Goal: Transaction & Acquisition: Purchase product/service

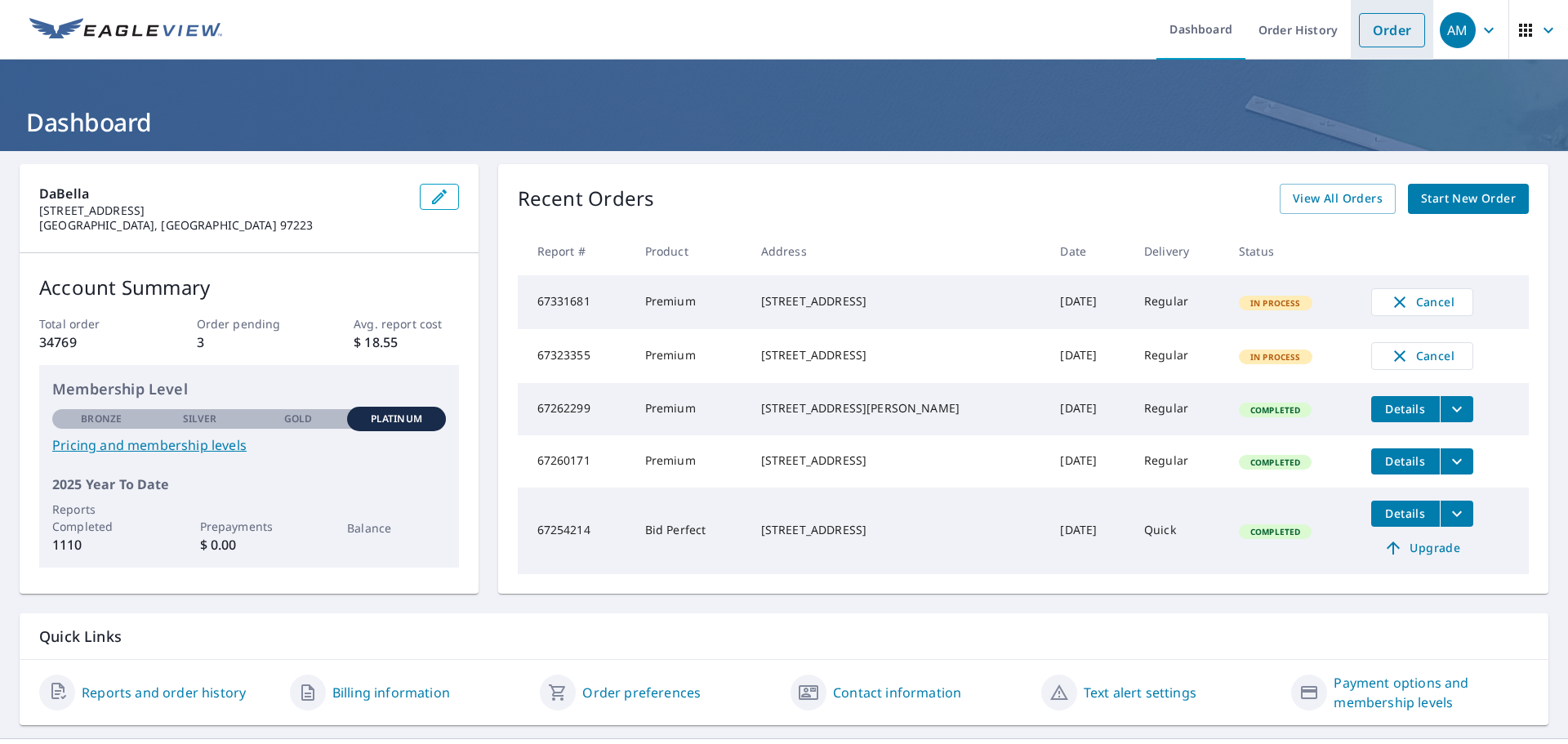
click at [1378, 25] on link "Order" at bounding box center [1392, 30] width 66 height 34
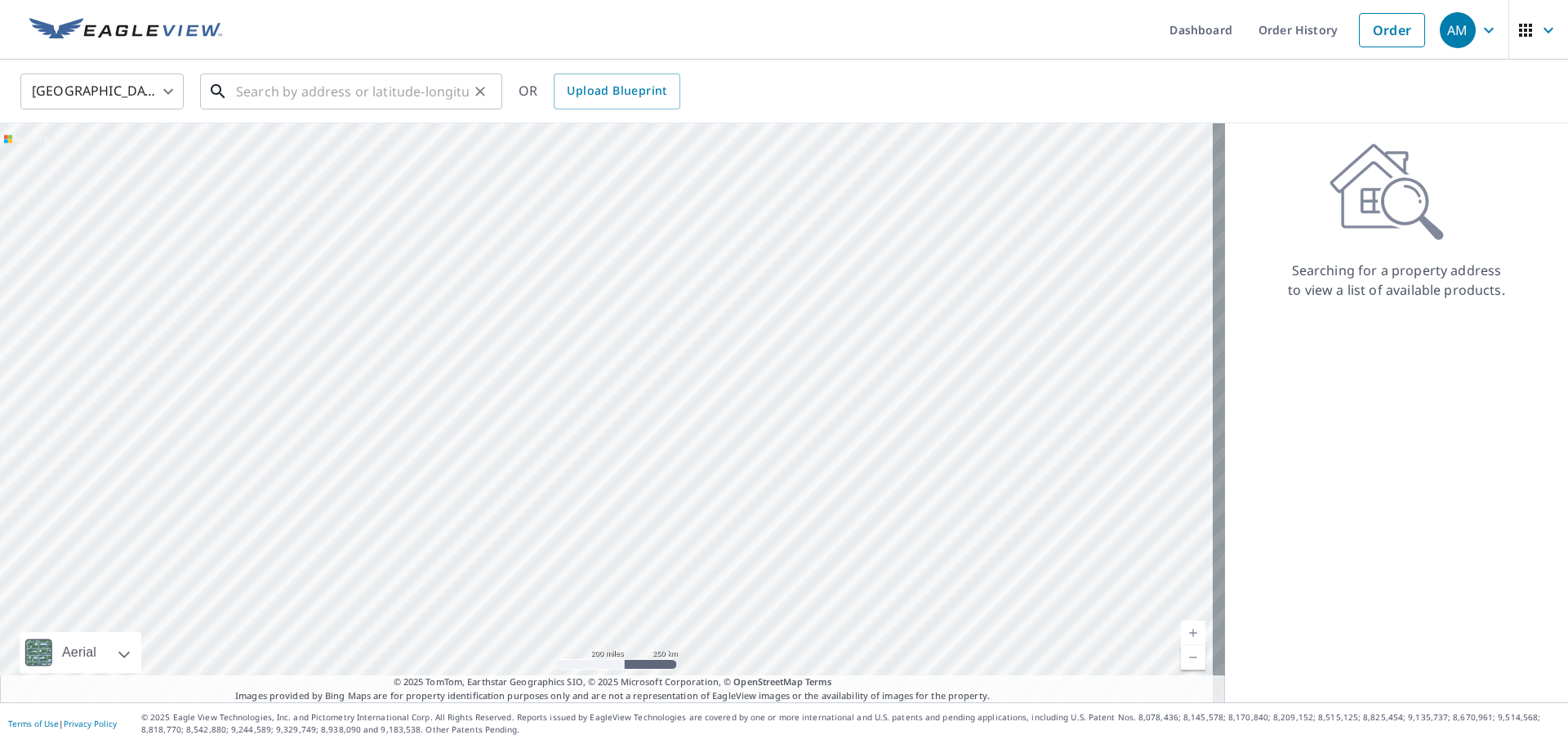
click at [283, 94] on input "text" at bounding box center [352, 91] width 233 height 46
paste input "[STREET_ADDRESS][US_STATE]"
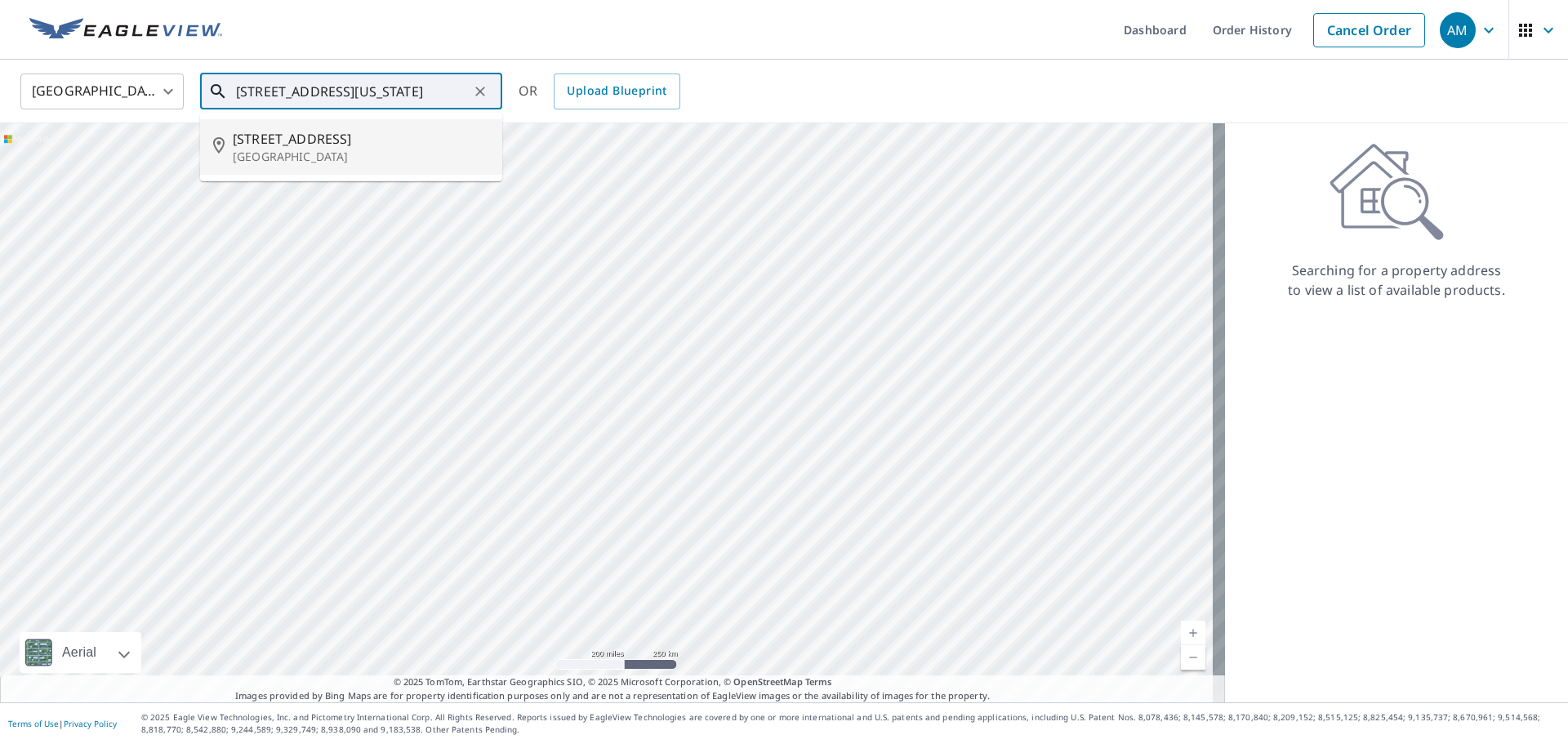
click at [354, 146] on span "[STREET_ADDRESS]" at bounding box center [361, 139] width 256 height 20
type input "[STREET_ADDRESS]"
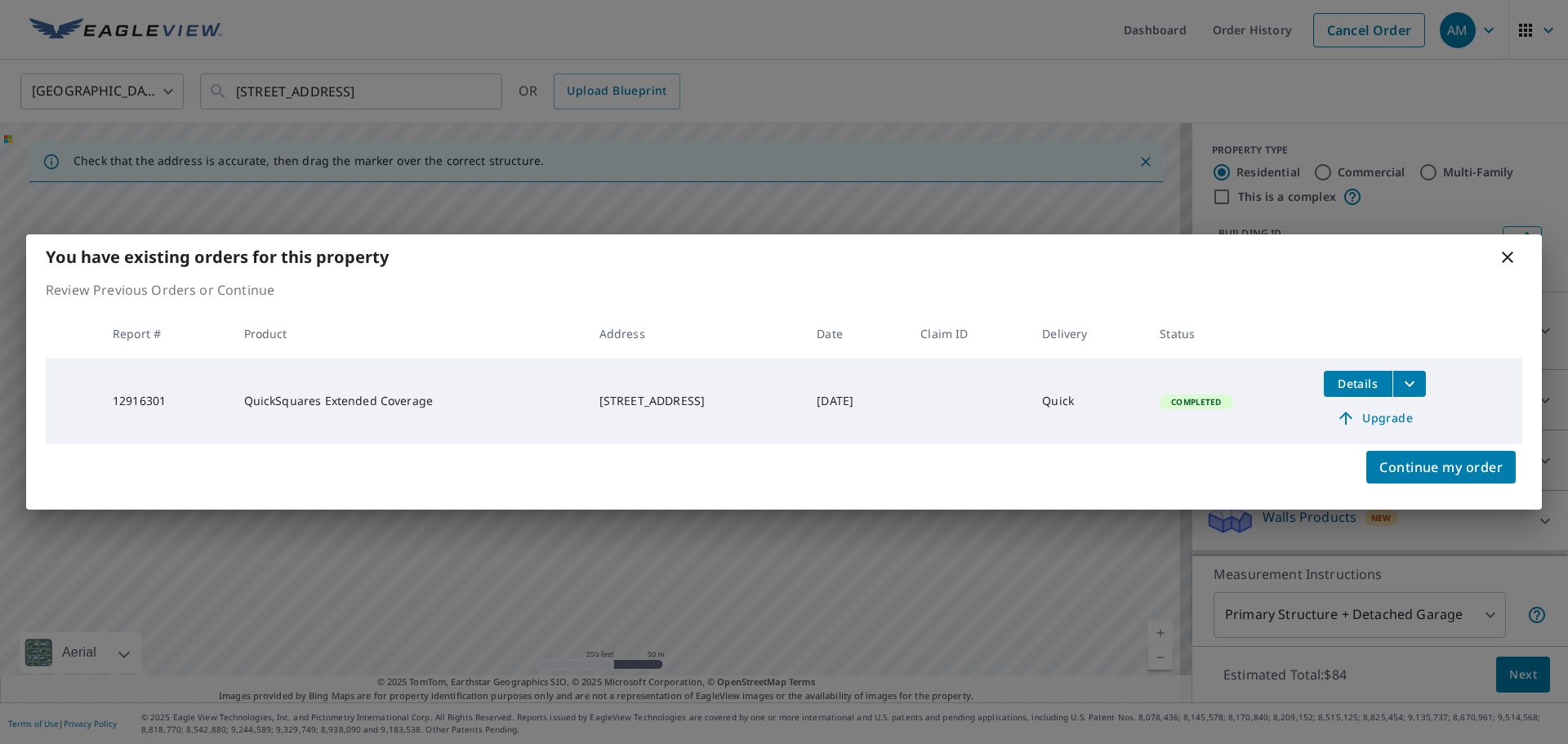
click at [1398, 418] on span "Upgrade" at bounding box center [1374, 418] width 83 height 20
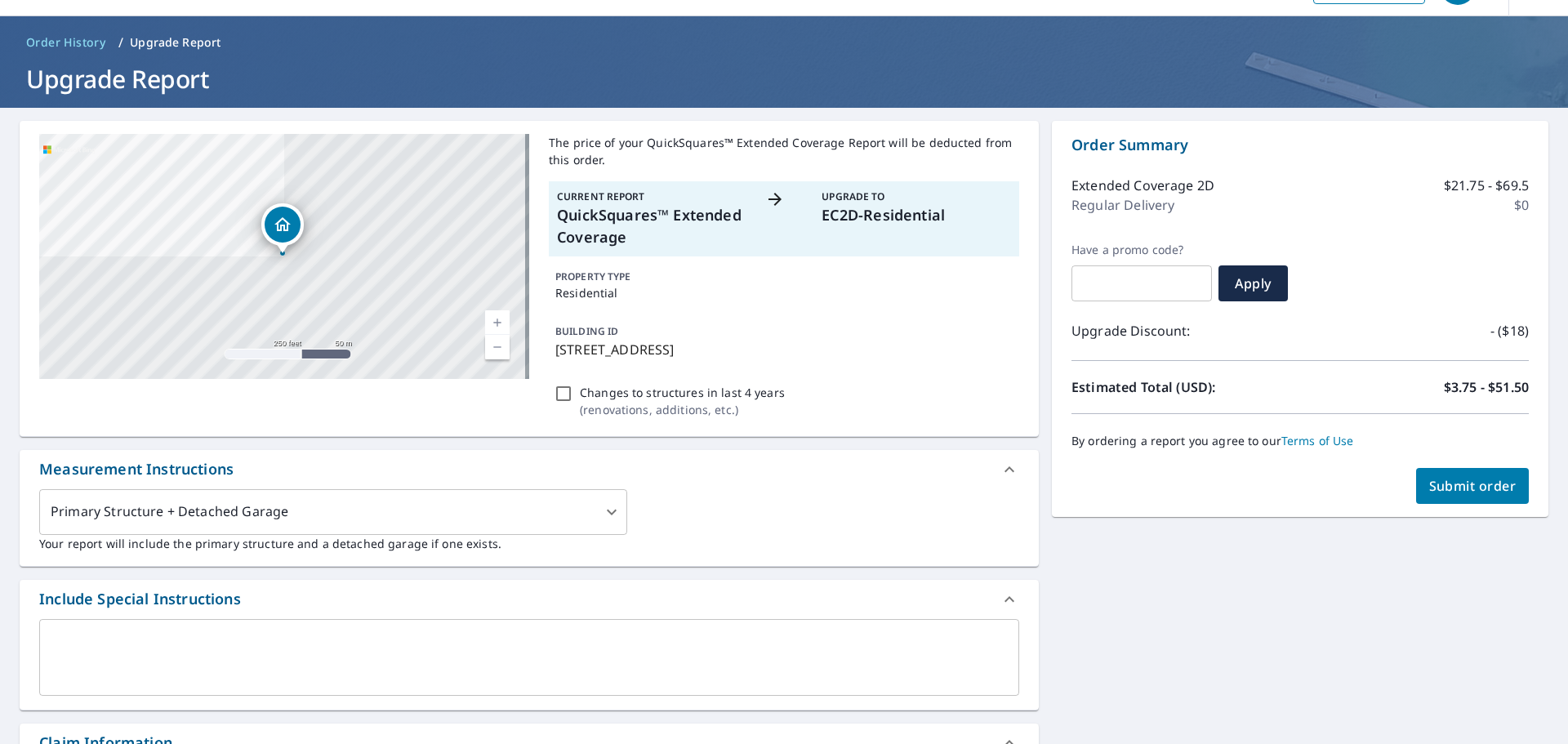
scroll to position [82, 0]
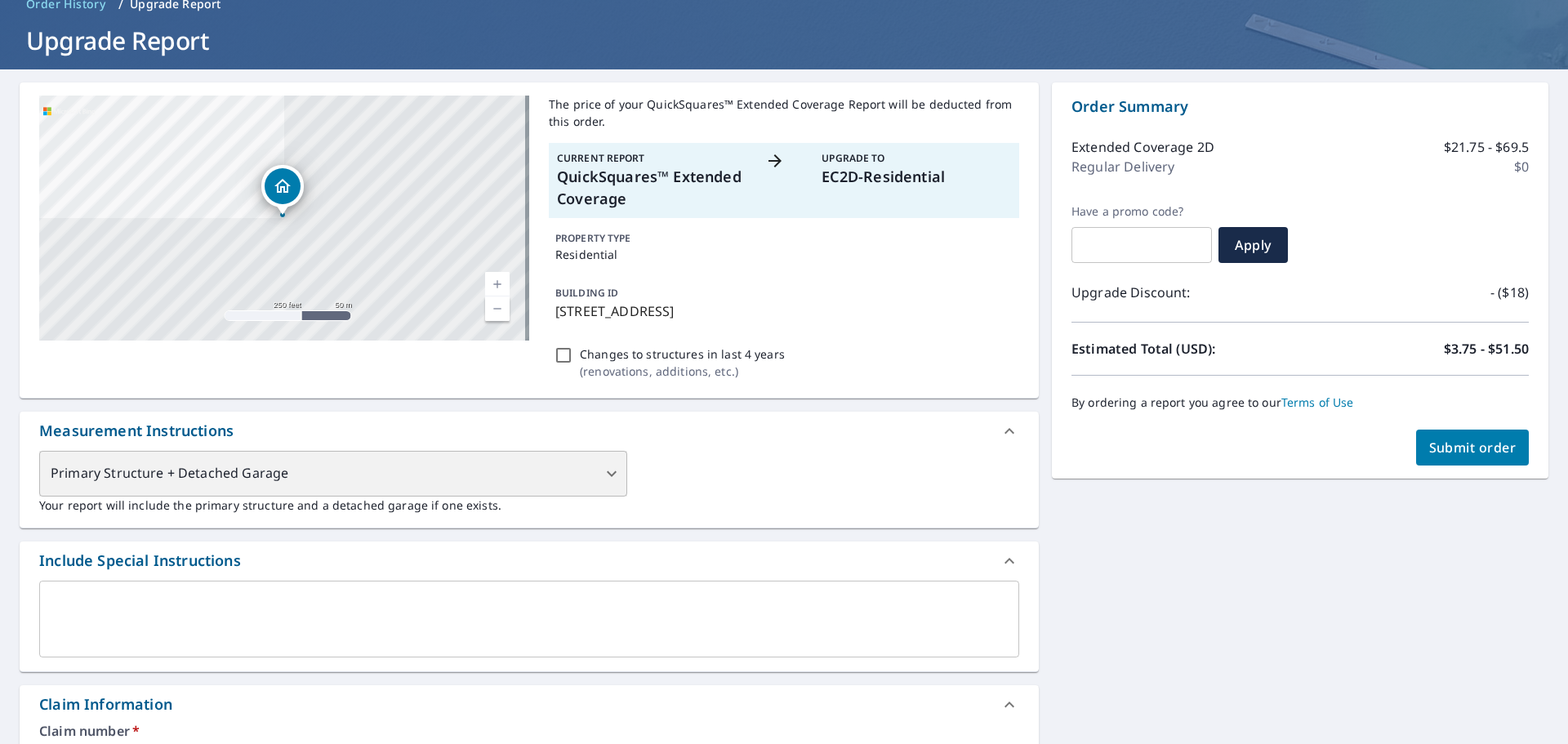
click at [588, 455] on div "Primary Structure + Detached Garage" at bounding box center [333, 474] width 588 height 46
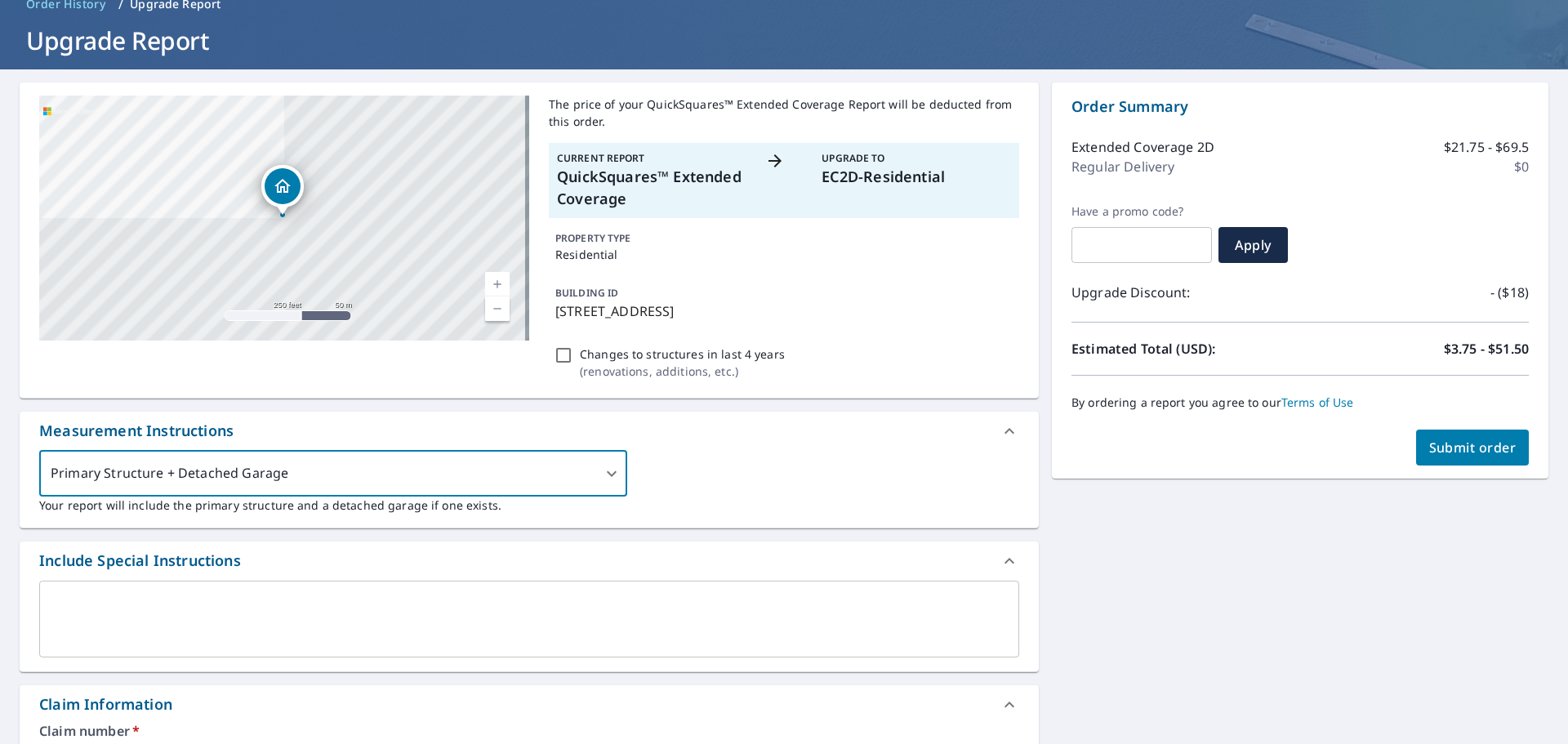
click at [710, 385] on div "[STREET_ADDRESS] Aerial Road A standard road map Aerial A detailed look from ab…" at bounding box center [530, 240] width 1019 height 316
checkbox input "true"
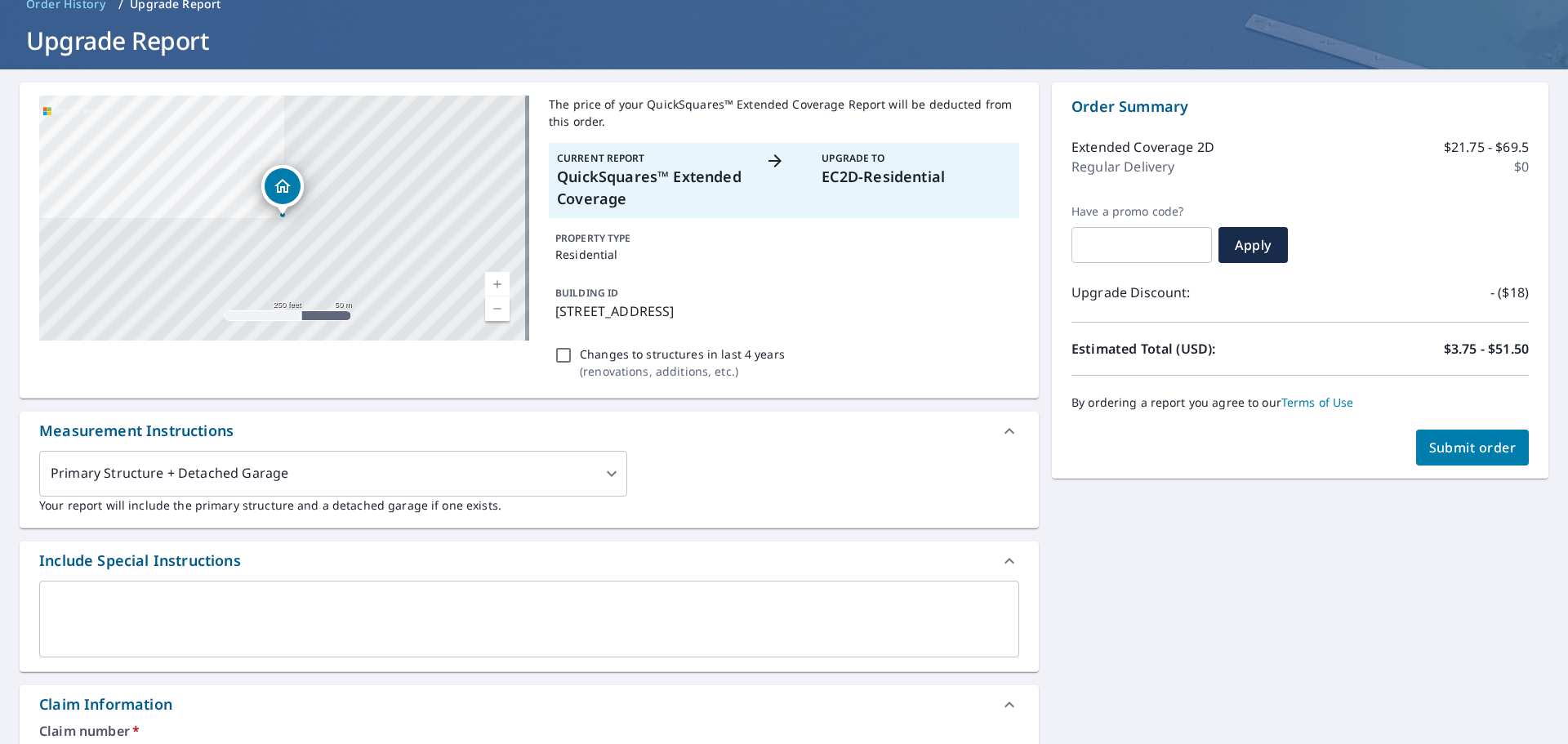
scroll to position [0, 0]
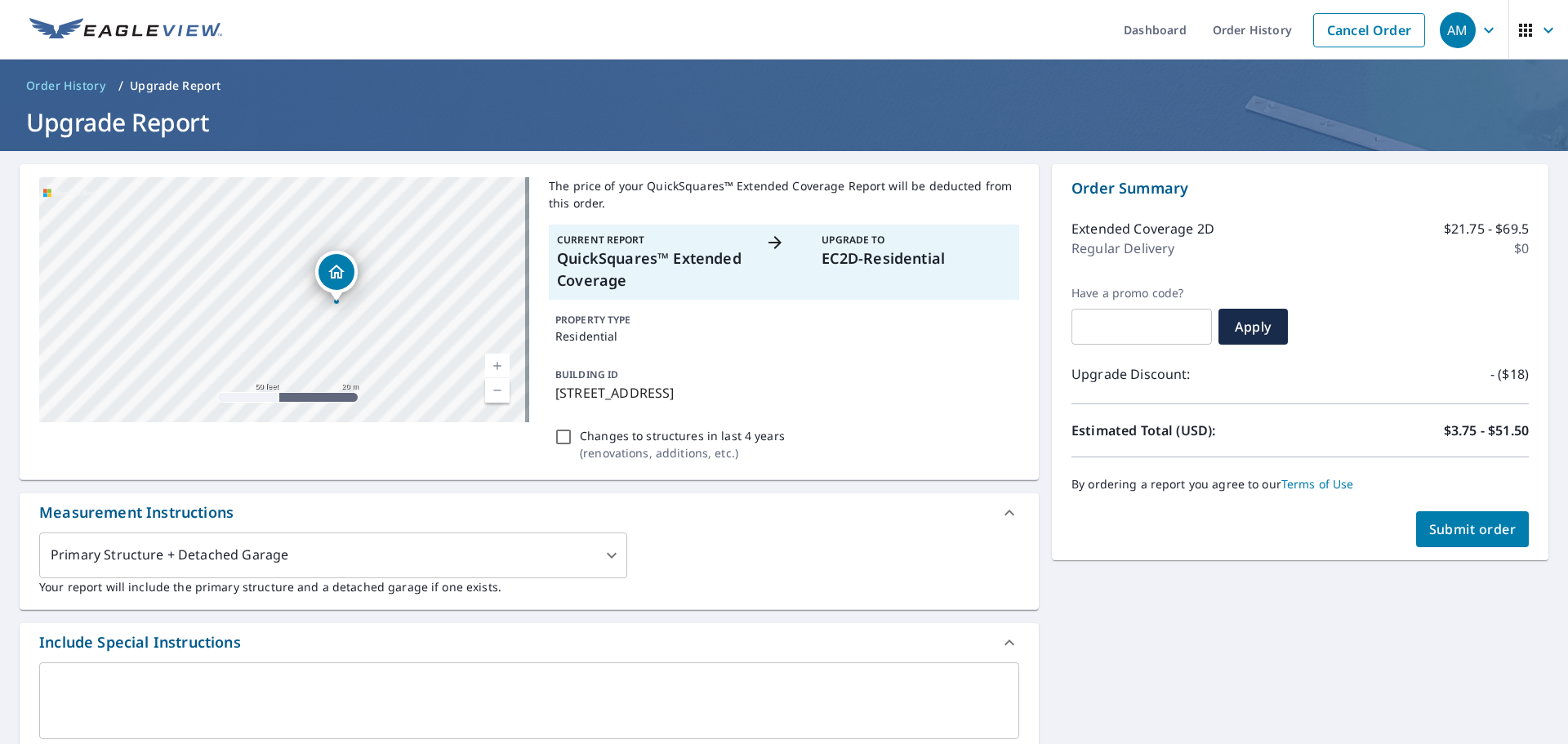
drag, startPoint x: 260, startPoint y: 318, endPoint x: 373, endPoint y: 318, distance: 113.0
click at [373, 318] on div "[STREET_ADDRESS]" at bounding box center [284, 300] width 490 height 245
drag, startPoint x: 371, startPoint y: 280, endPoint x: 429, endPoint y: 353, distance: 93.2
click at [429, 353] on div "[STREET_ADDRESS]" at bounding box center [284, 300] width 490 height 245
drag, startPoint x: 431, startPoint y: 346, endPoint x: 370, endPoint y: 309, distance: 71.3
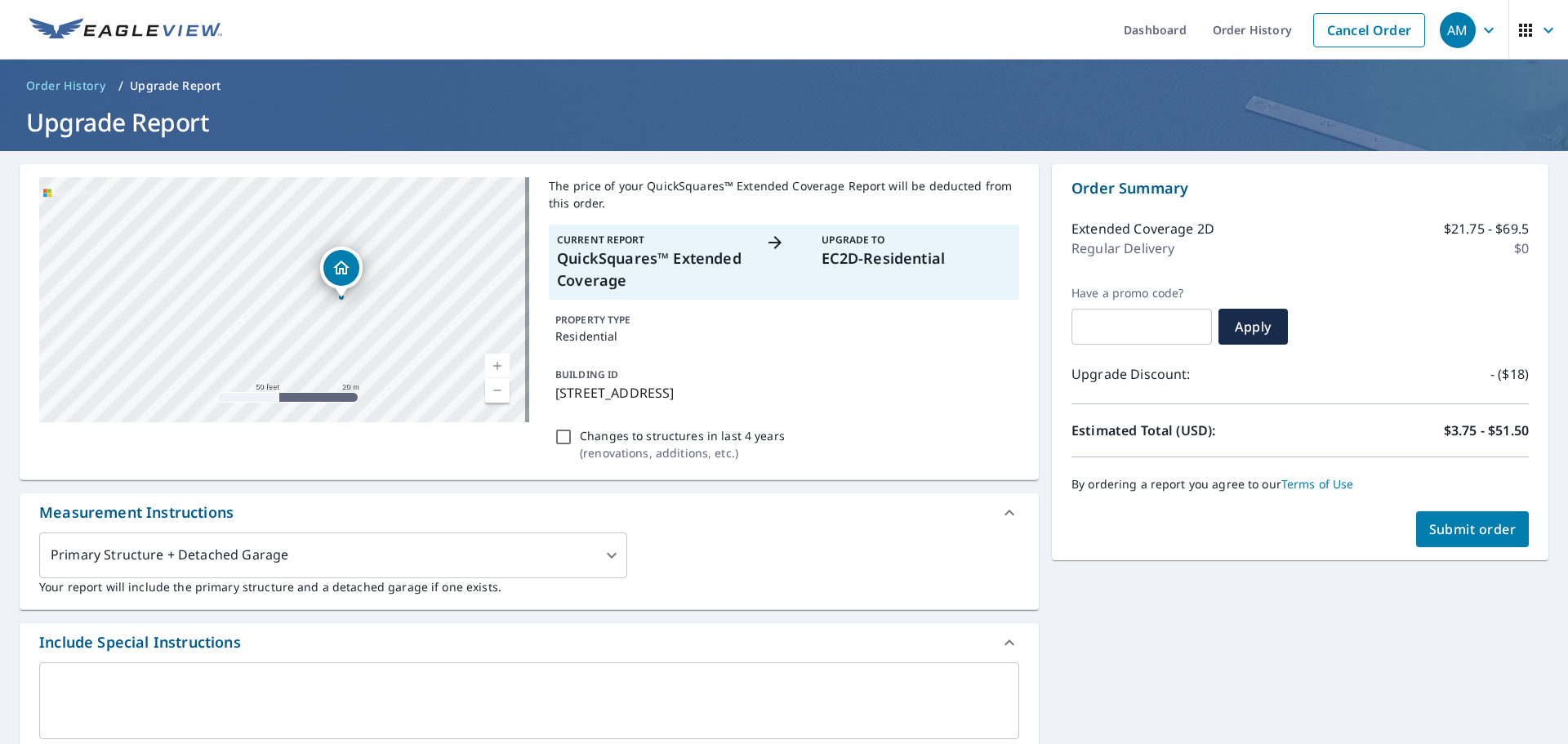
click at [370, 309] on div "[STREET_ADDRESS]" at bounding box center [284, 300] width 490 height 245
click at [1114, 332] on input "text" at bounding box center [1142, 326] width 140 height 46
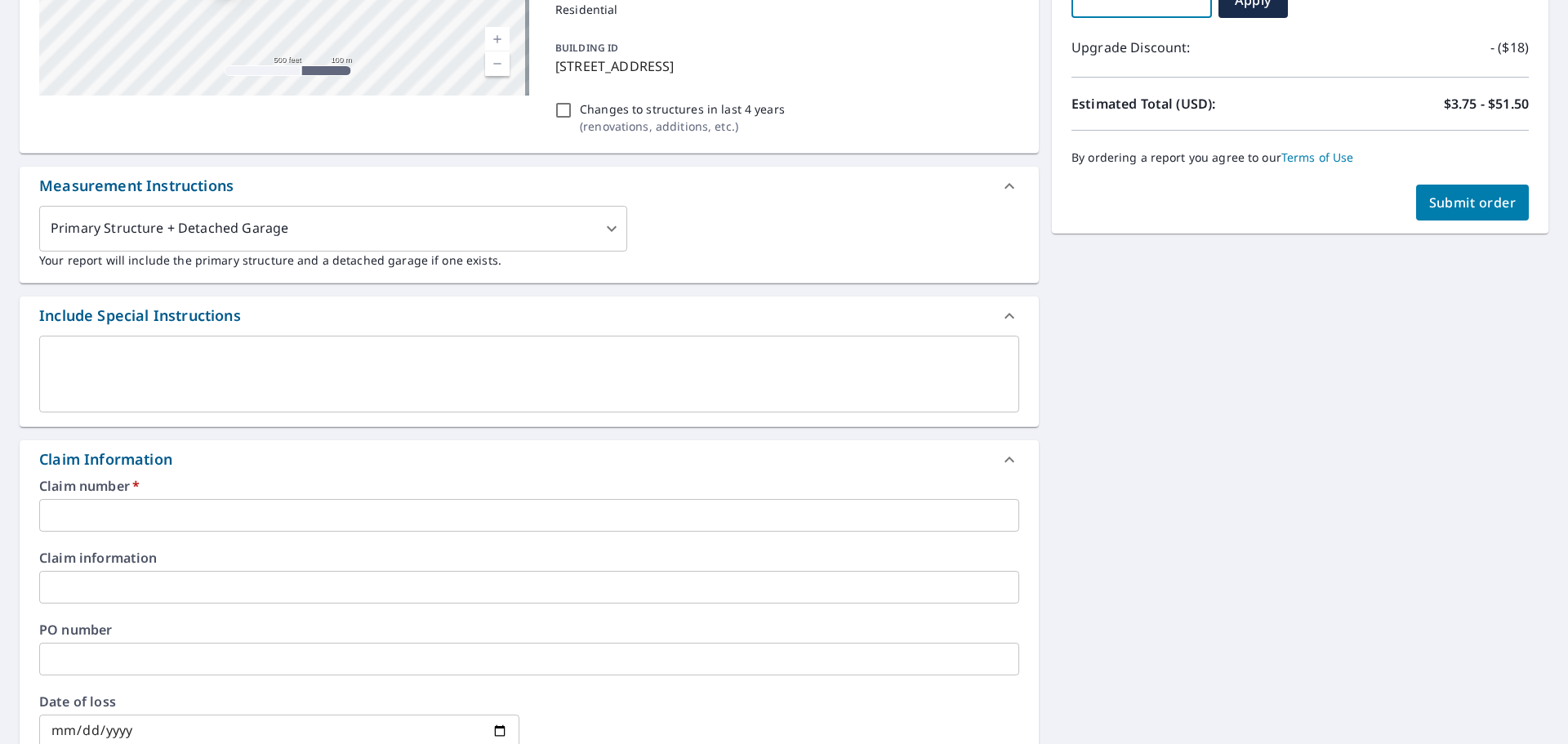
scroll to position [408, 0]
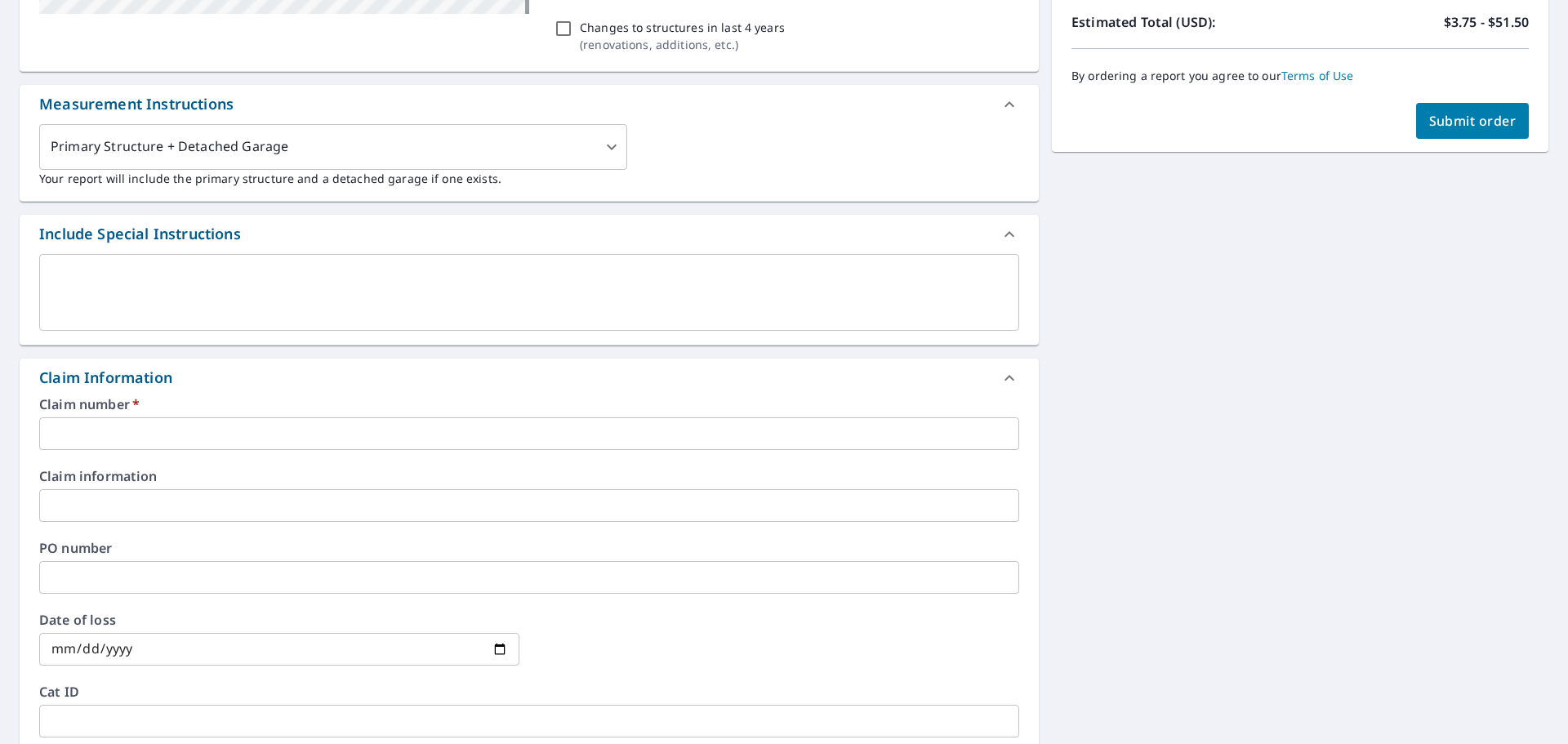
click at [177, 430] on input "text" at bounding box center [529, 434] width 980 height 32
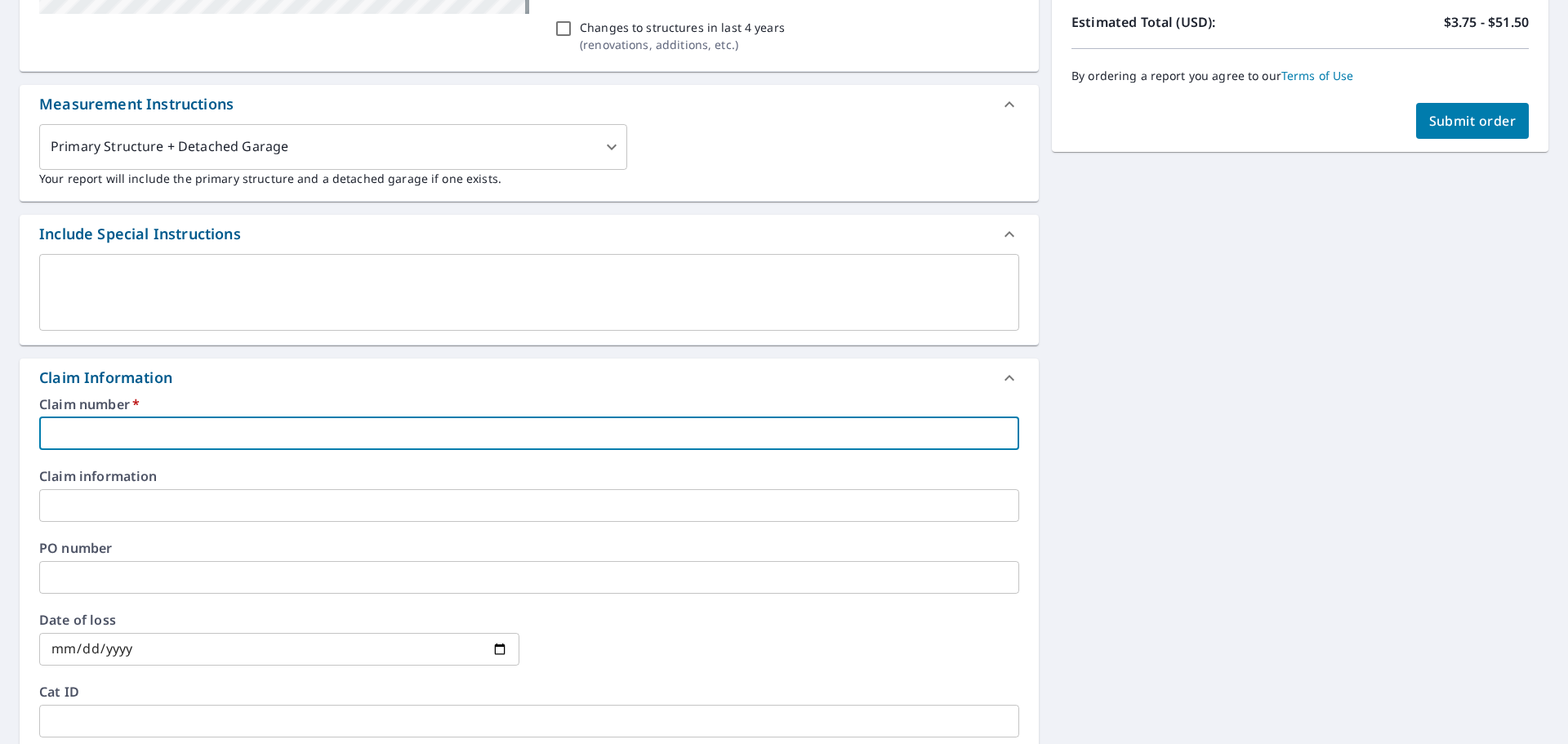
click at [166, 421] on input "text" at bounding box center [529, 434] width 980 height 32
type input "V"
checkbox input "true"
type input "VA"
checkbox input "true"
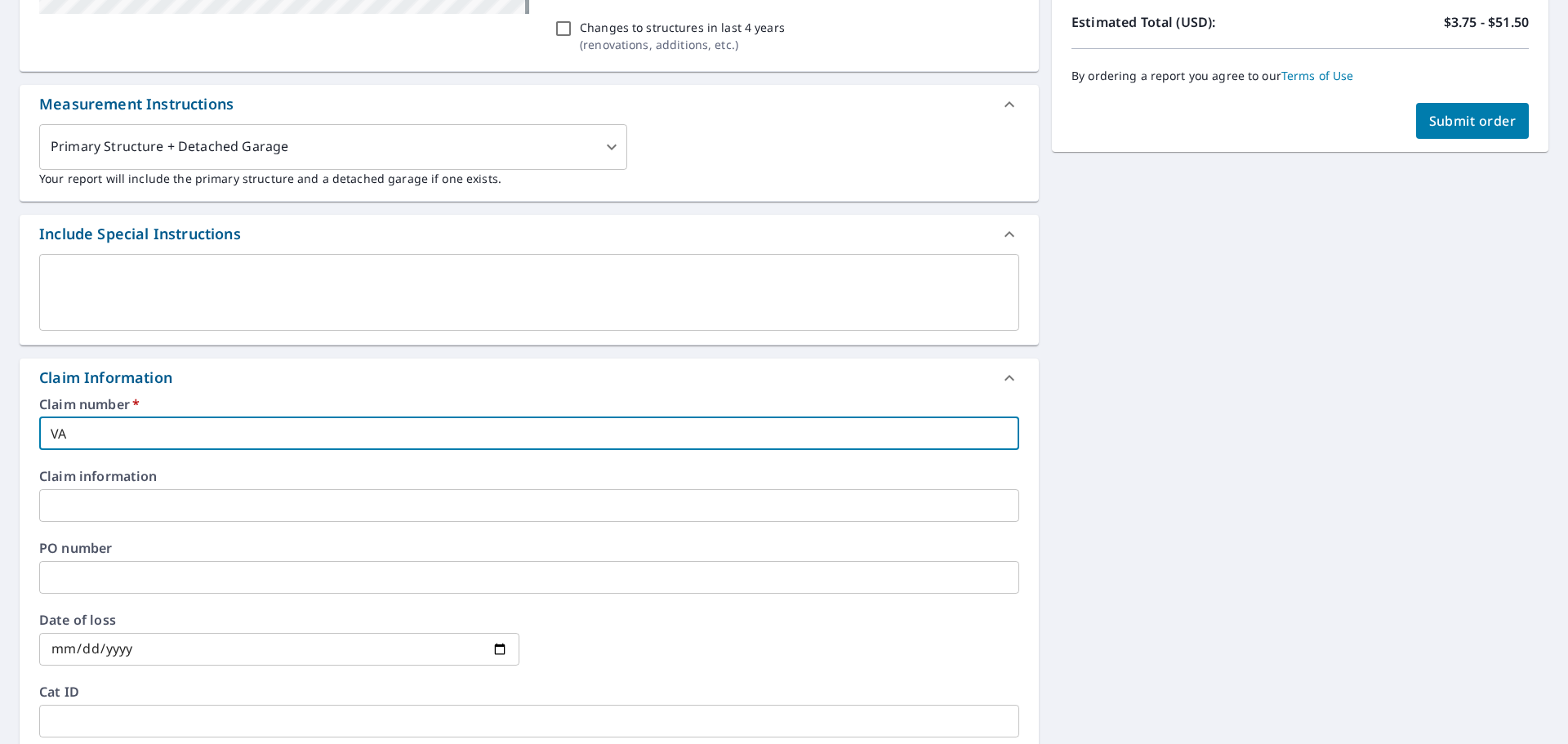
type input "VAM"
checkbox input "true"
type input "VA"
checkbox input "true"
type input "VAN"
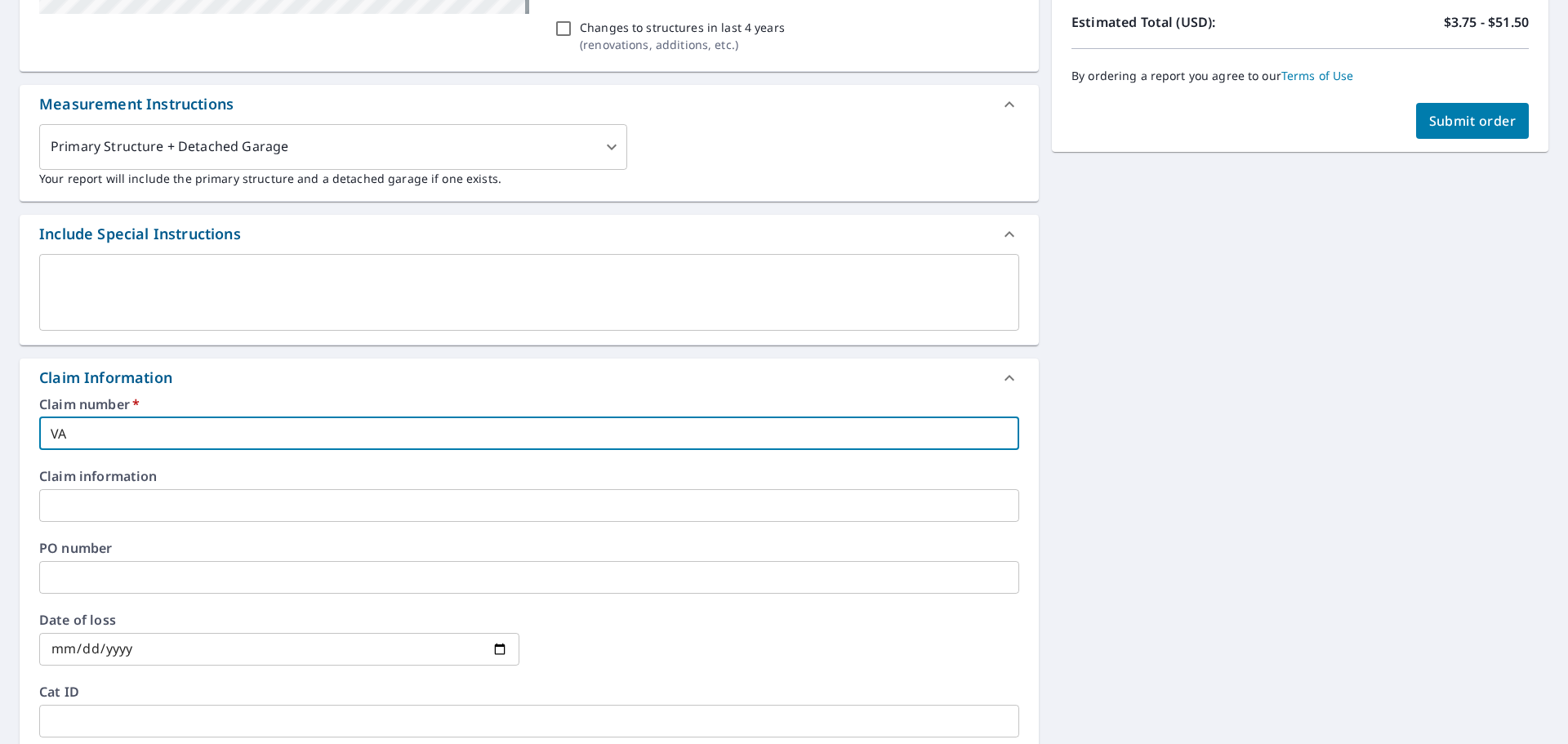
checkbox input "true"
type input "VAN"
checkbox input "true"
type input "VAN -"
checkbox input "true"
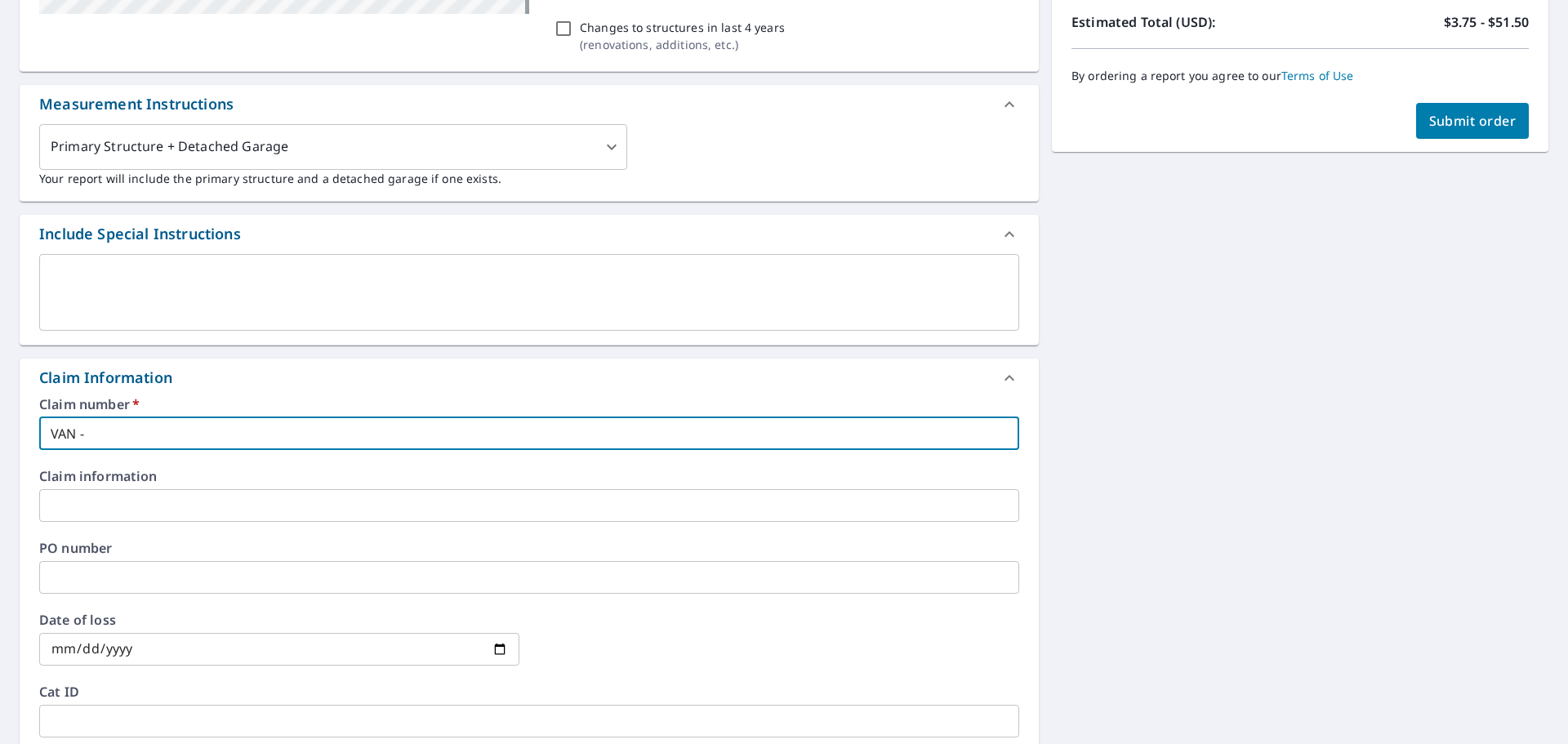
type input "VAN -"
checkbox input "true"
type input "VAN -"
checkbox input "true"
type input "VAN"
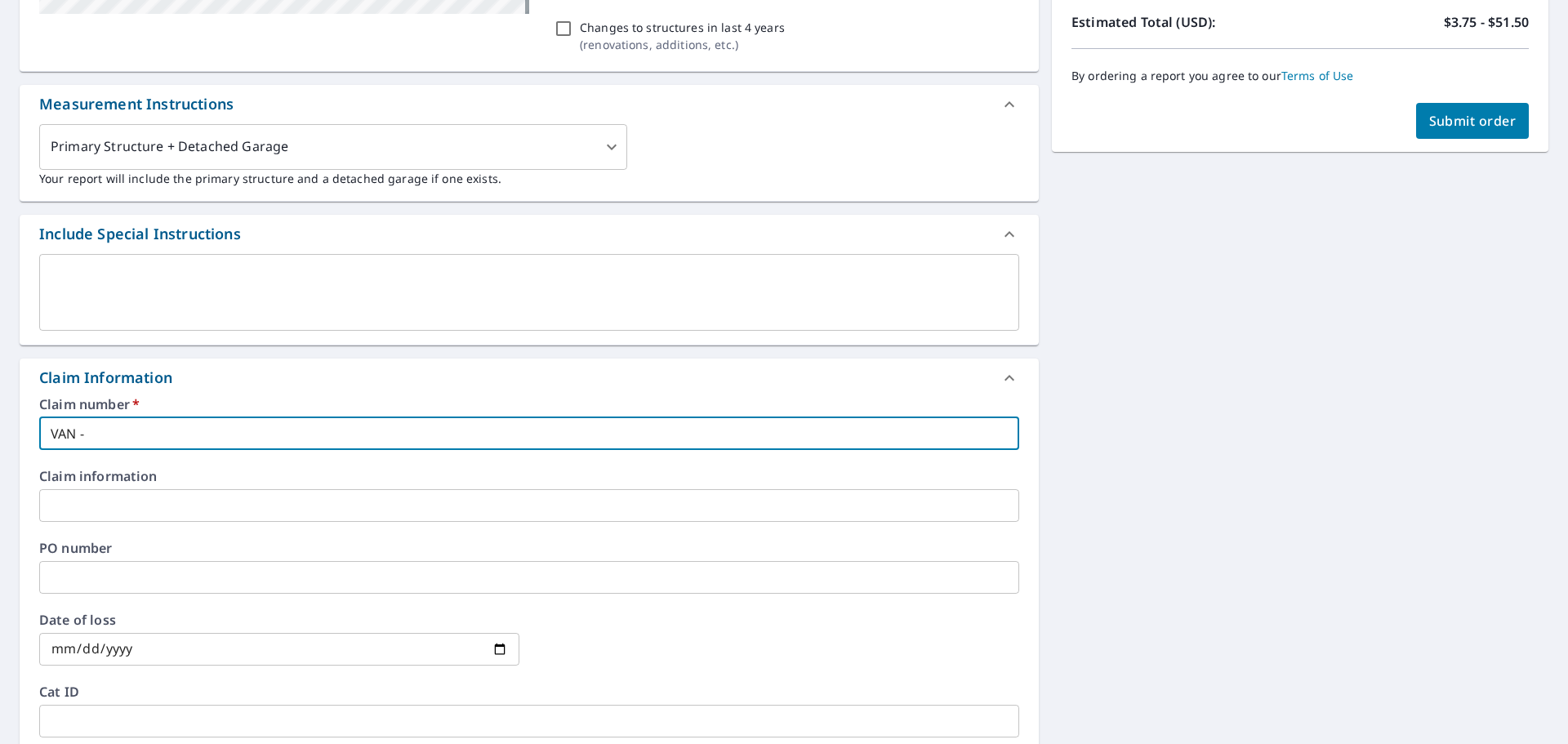
checkbox input "true"
type input "VAN"
checkbox input "true"
type input "VANK"
checkbox input "true"
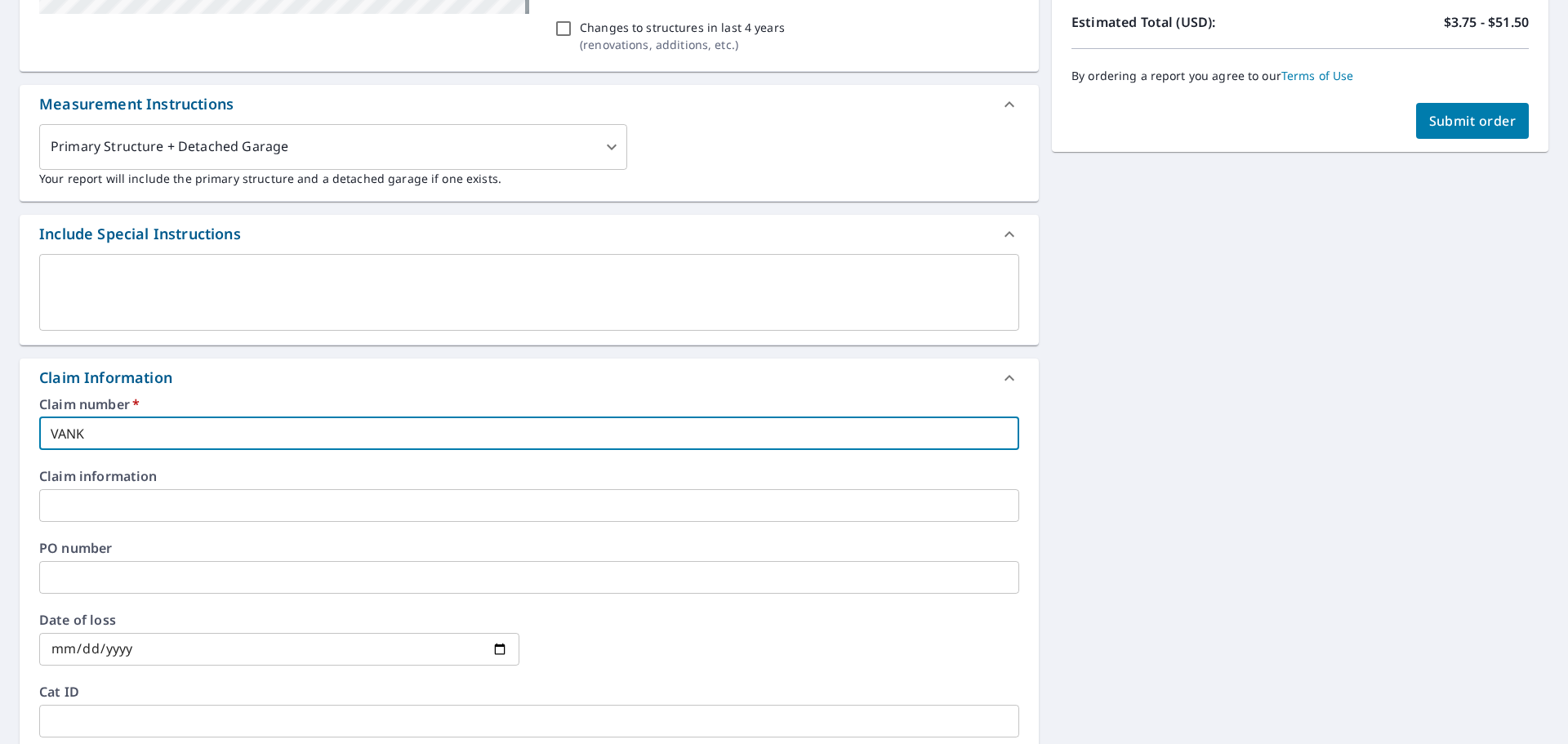
type input "[PERSON_NAME]"
checkbox input "true"
type input "VANKal"
checkbox input "true"
type input "VANKall"
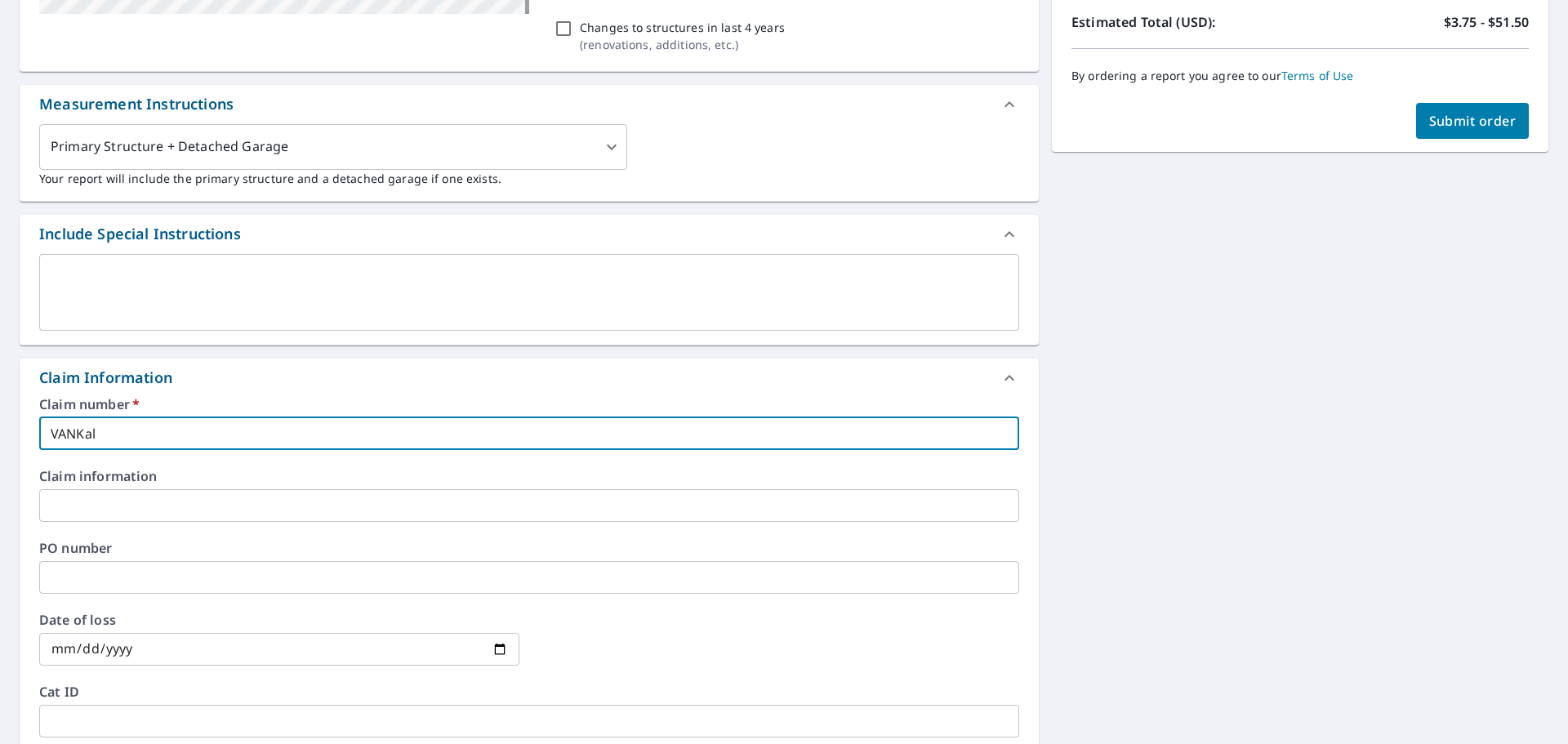
checkbox input "true"
type input "VANKallw"
checkbox input "true"
type input "VANKallwi"
checkbox input "true"
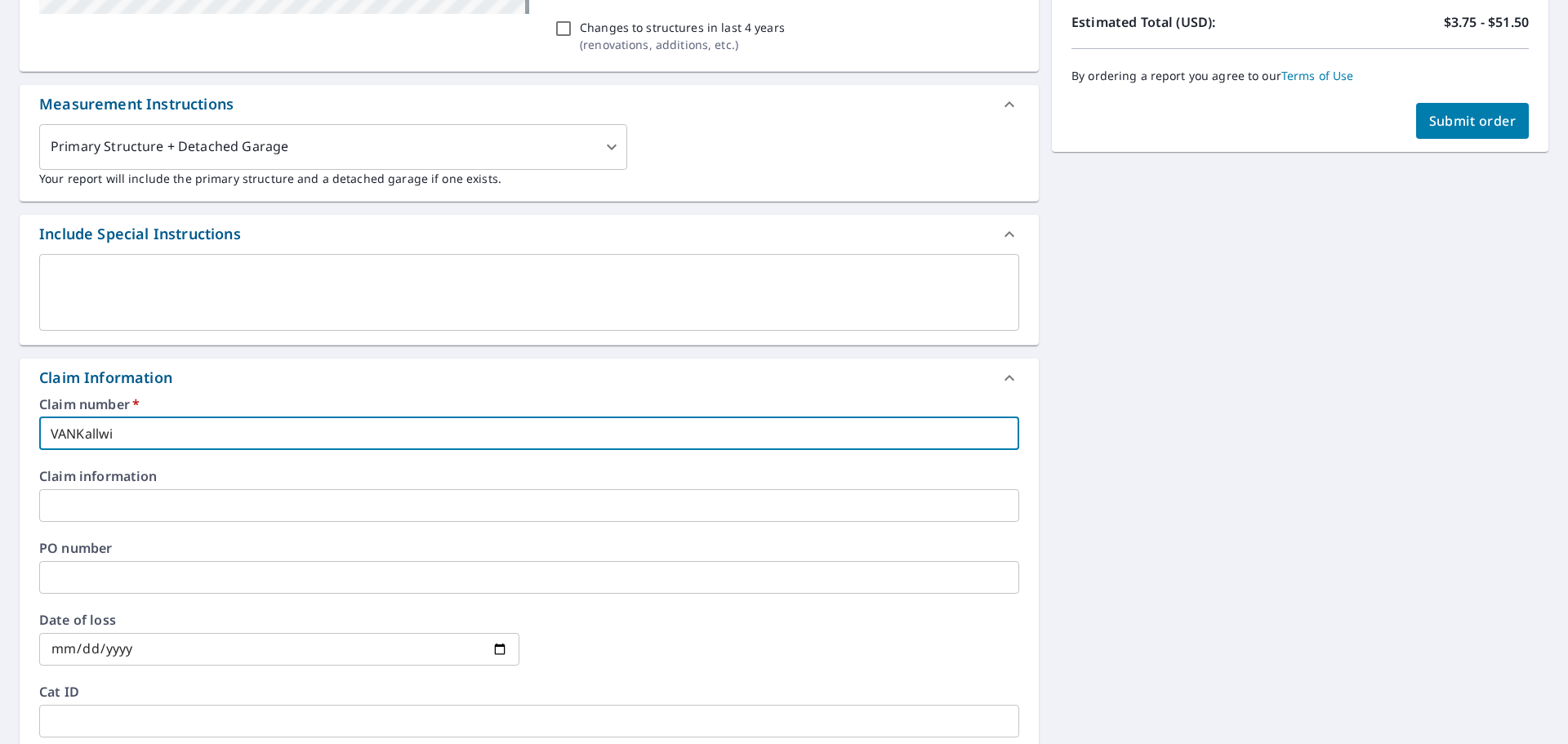
type input "VANKallwic"
checkbox input "true"
type input "VANKallwick"
checkbox input "true"
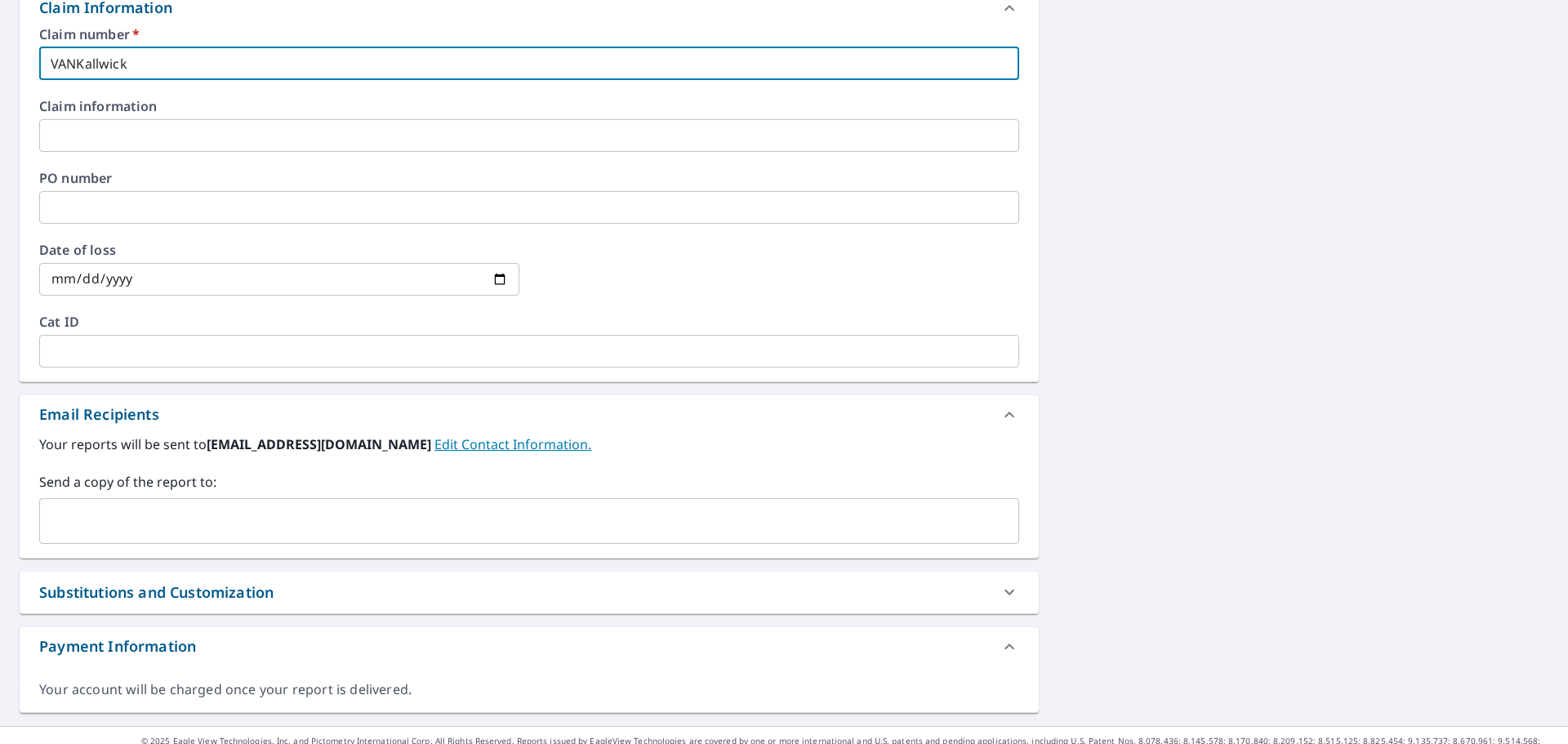
scroll to position [802, 0]
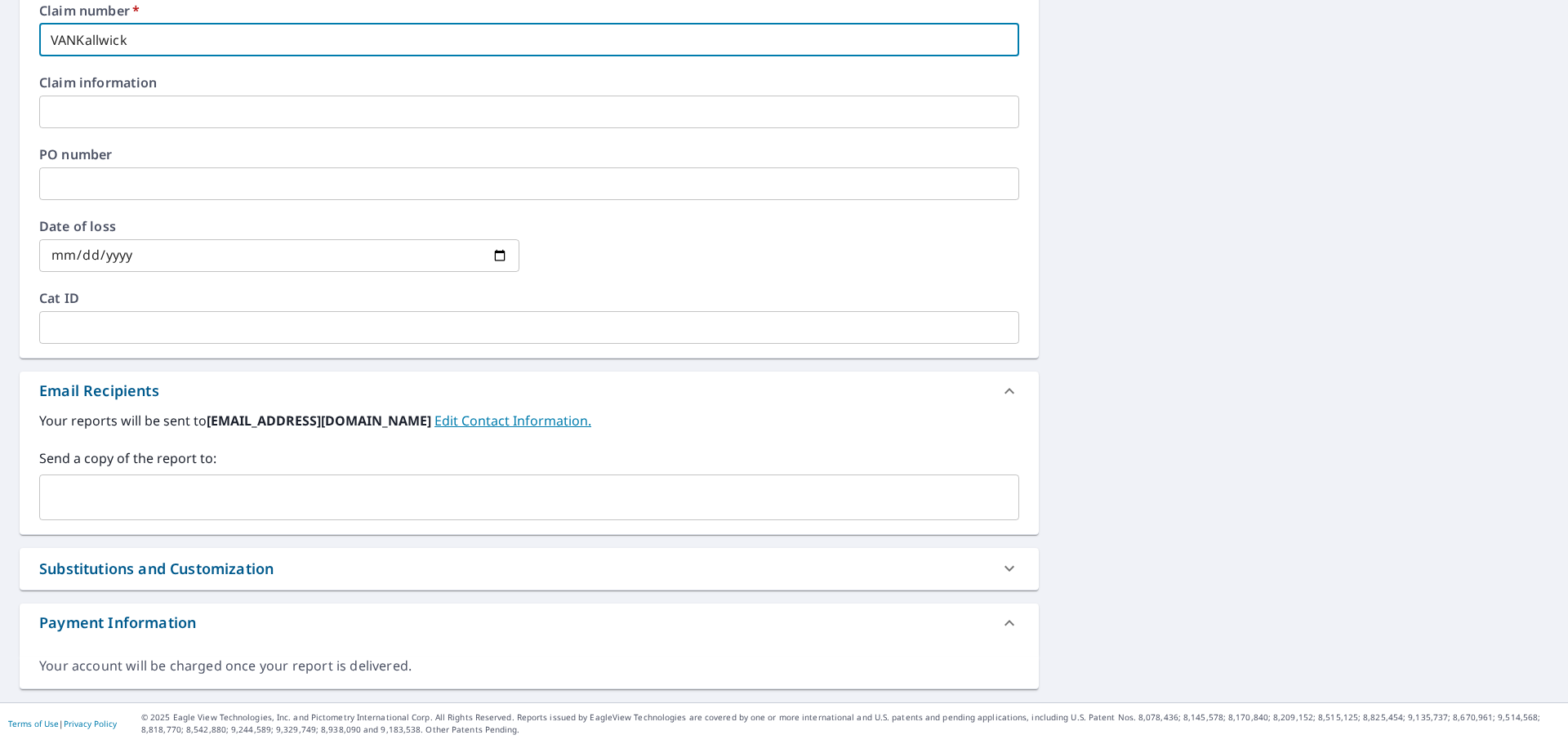
type input "VANKallwick"
click at [128, 484] on input "text" at bounding box center [516, 497] width 941 height 31
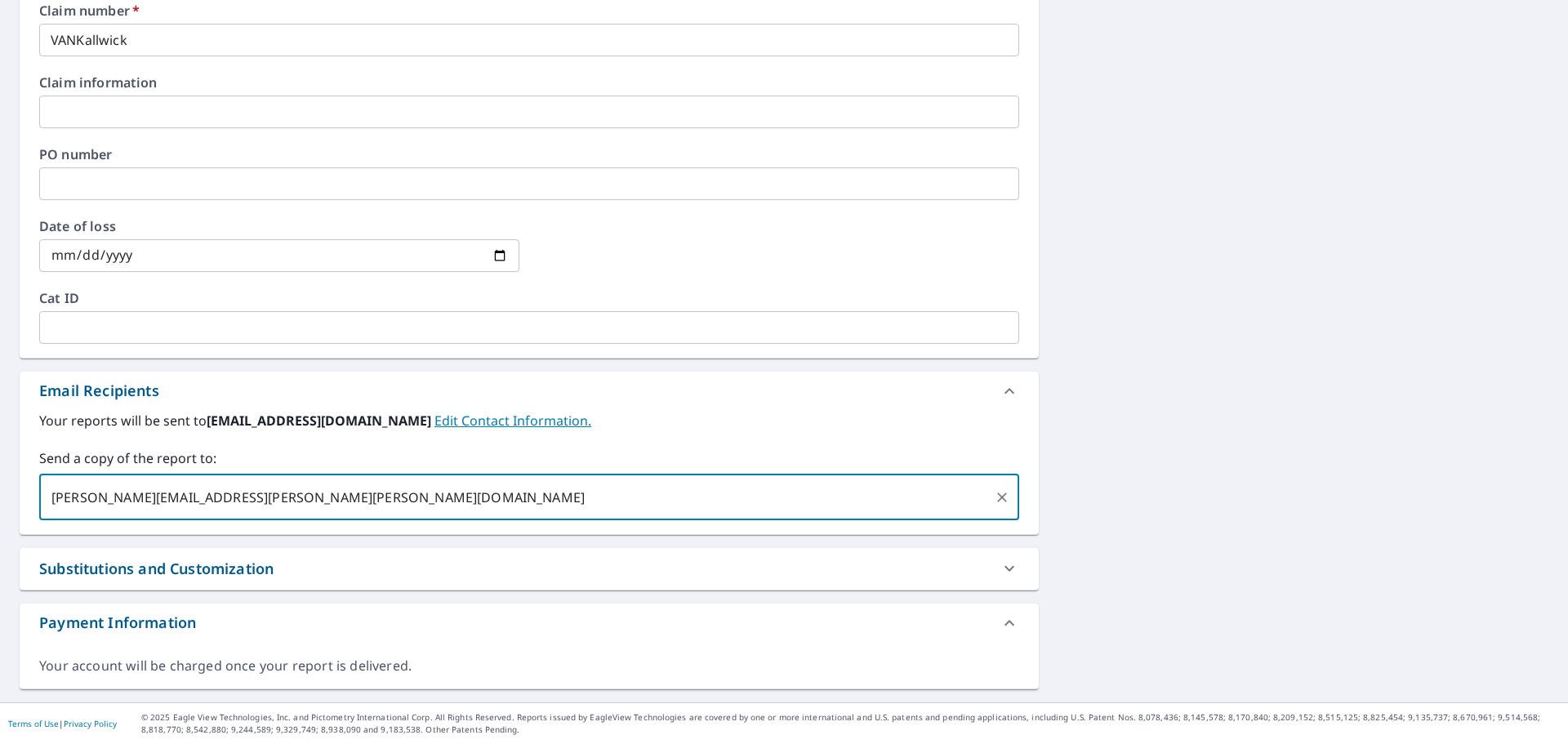
type input "[PERSON_NAME][EMAIL_ADDRESS][PERSON_NAME][PERSON_NAME][DOMAIN_NAME]"
checkbox input "true"
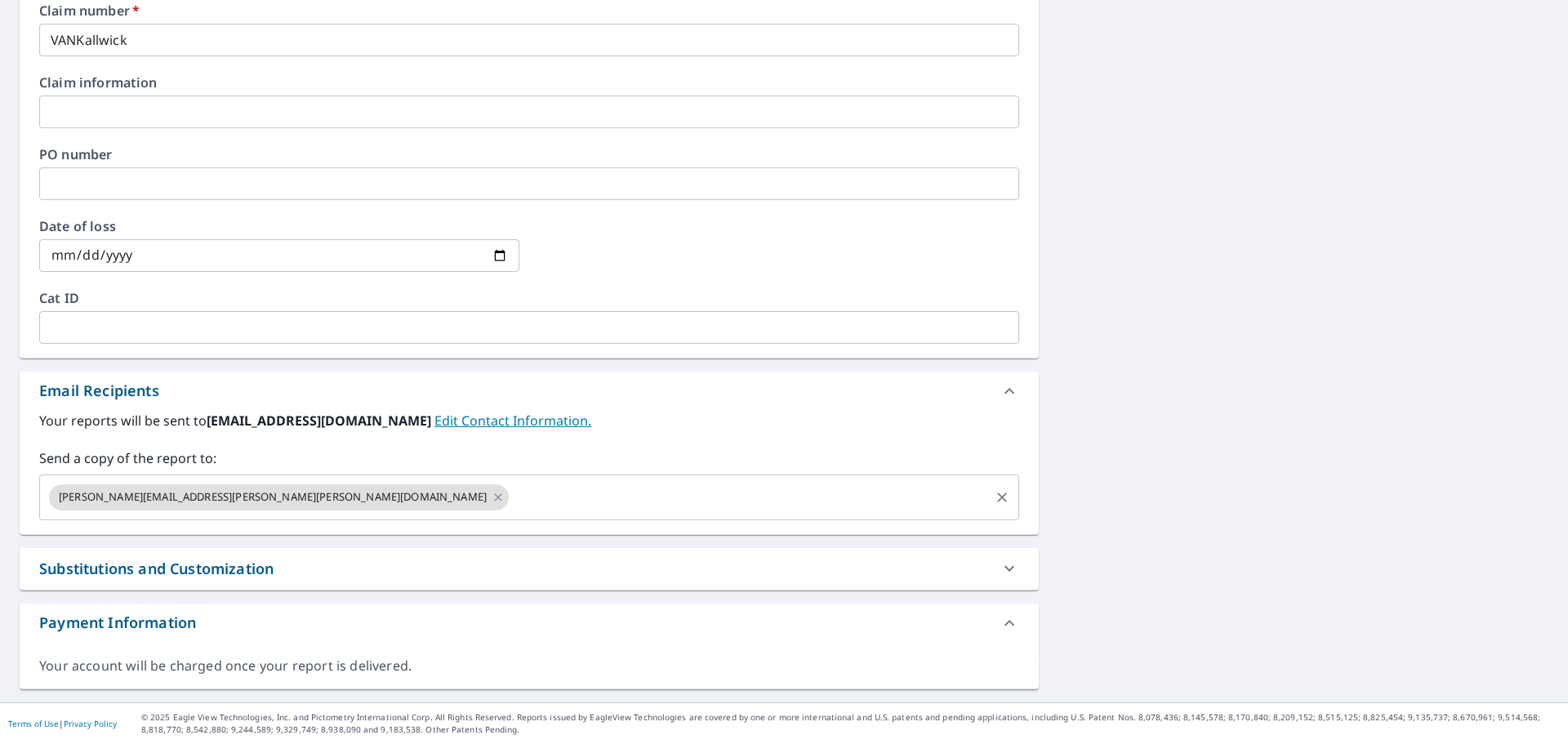
click at [512, 486] on input "text" at bounding box center [750, 497] width 476 height 31
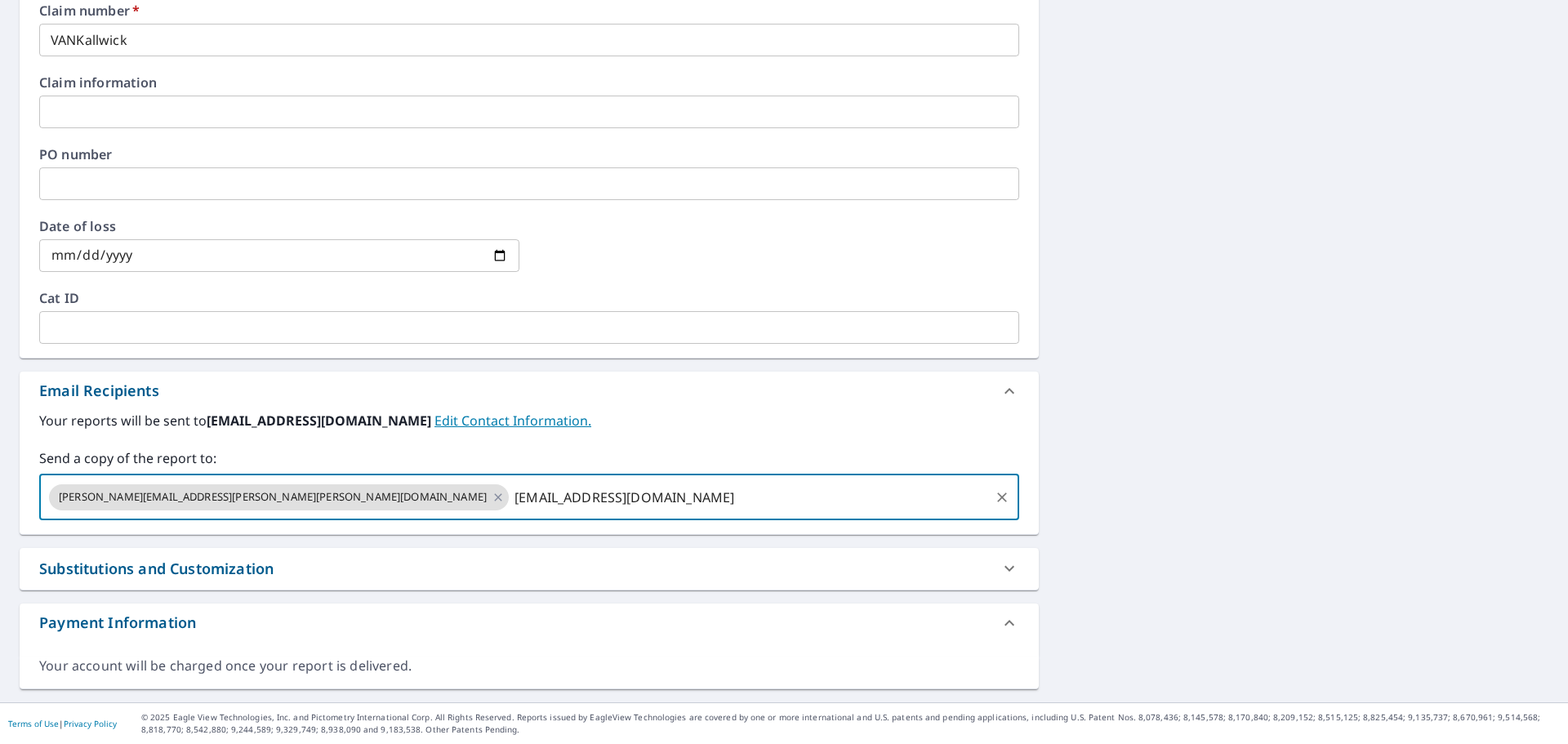
click at [512, 506] on input "[EMAIL_ADDRESS][DOMAIN_NAME]" at bounding box center [750, 497] width 476 height 31
type input "[EMAIL_ADDRESS][DOMAIN_NAME]"
click at [458, 545] on div "[STREET_ADDRESS] Aerial Road A standard road map Aerial A detailed look from ab…" at bounding box center [530, 26] width 1019 height 1327
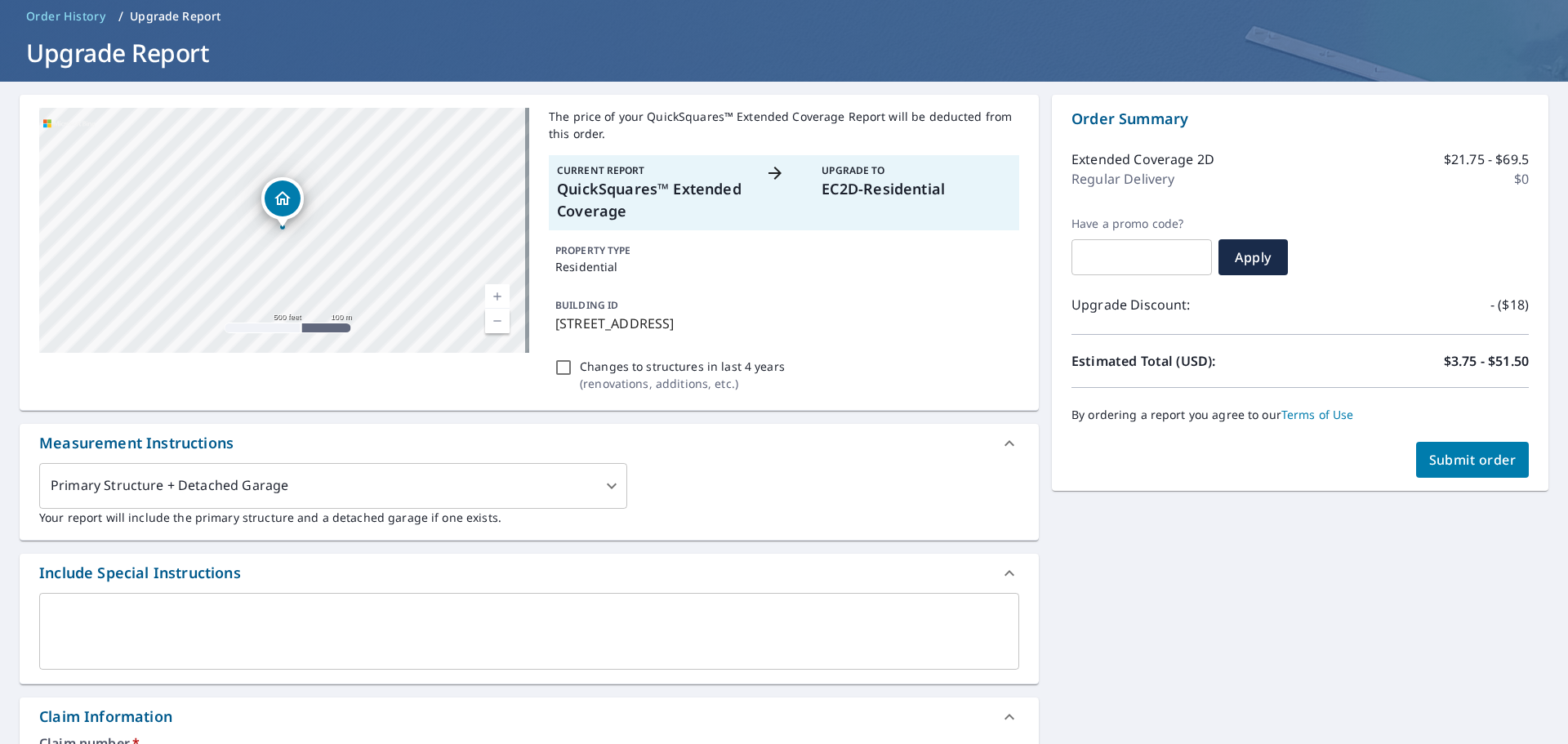
scroll to position [0, 0]
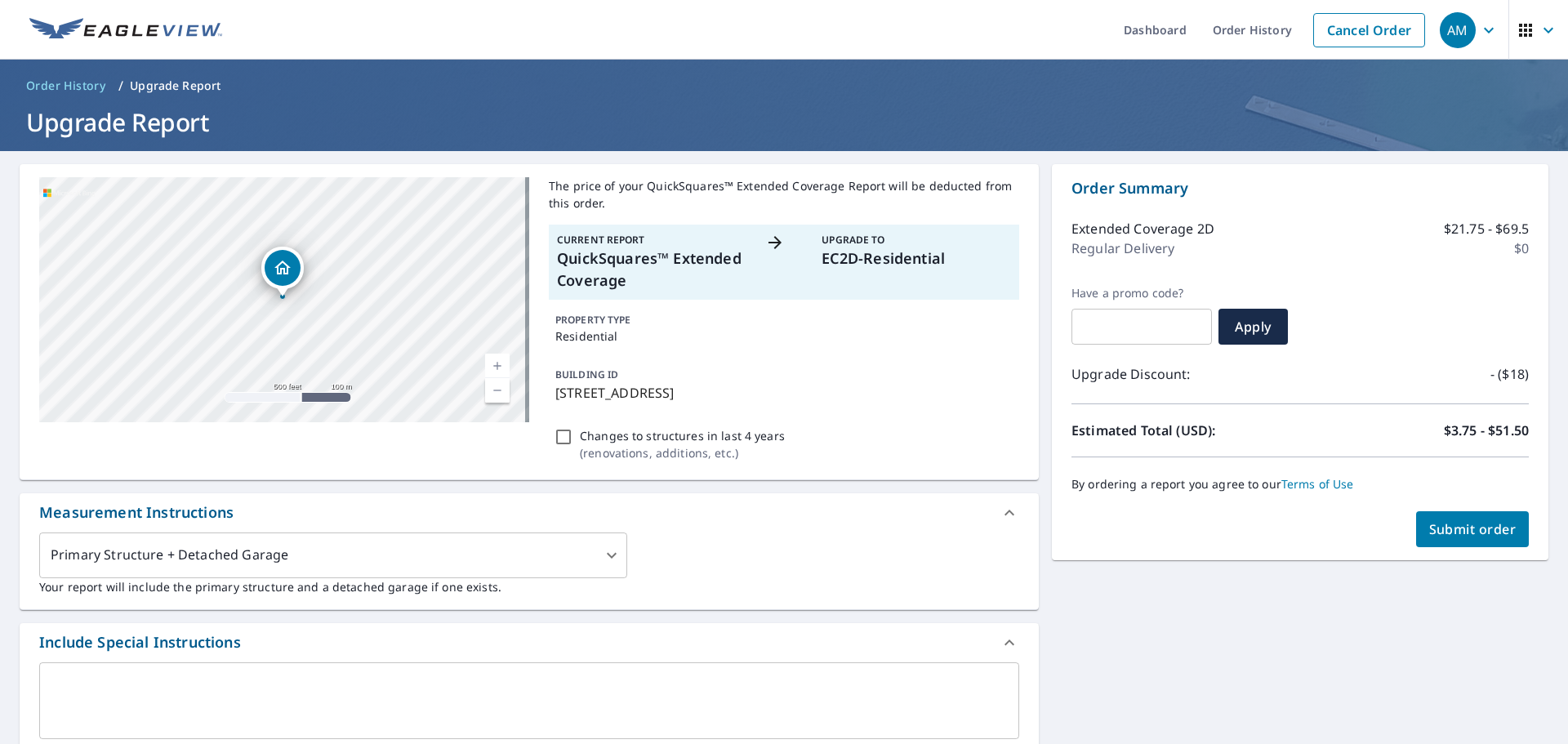
click at [1118, 334] on input "text" at bounding box center [1142, 326] width 140 height 46
click at [1448, 519] on button "Submit order" at bounding box center [1473, 530] width 114 height 36
checkbox input "true"
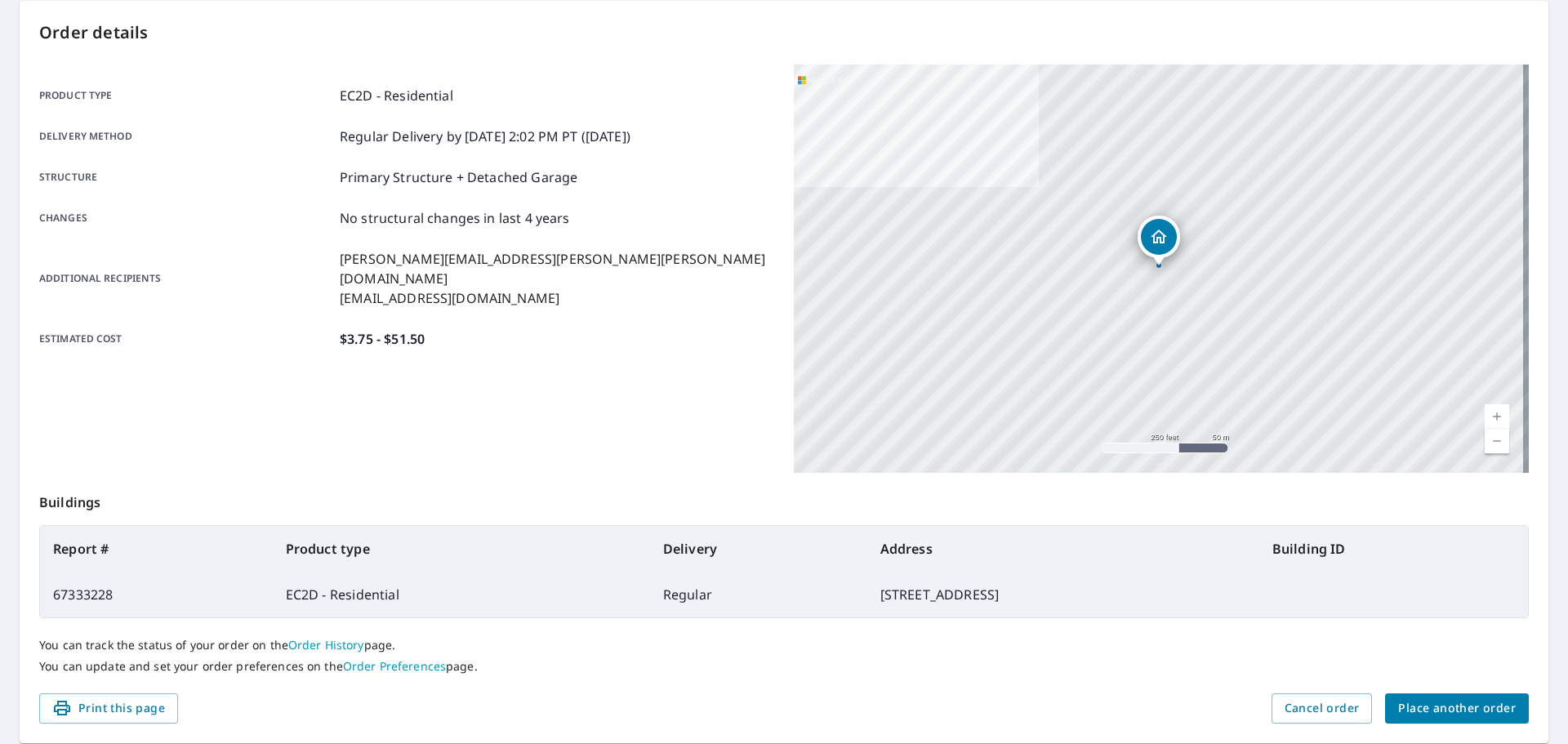
scroll to position [217, 0]
